Goal: Information Seeking & Learning: Learn about a topic

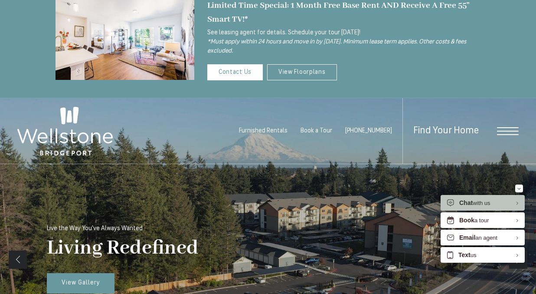
scroll to position [19, 0]
click at [505, 131] on span "Open Menu" at bounding box center [508, 131] width 22 height 8
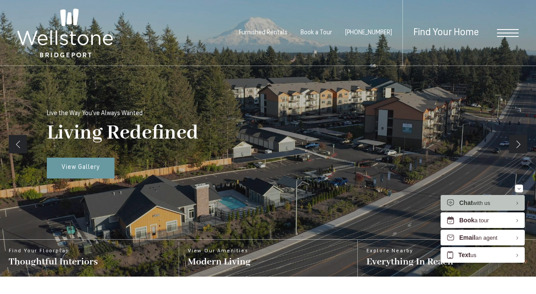
scroll to position [0, 0]
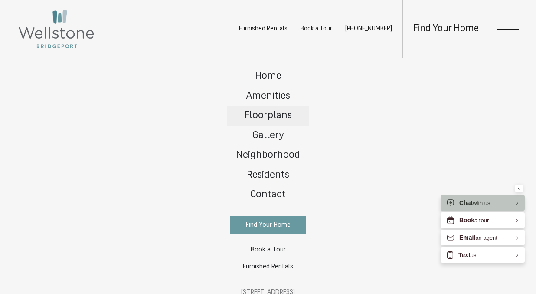
click at [290, 123] on link "Floorplans" at bounding box center [268, 116] width 82 height 20
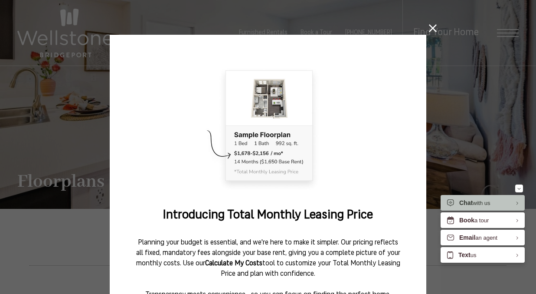
click at [431, 27] on icon at bounding box center [433, 28] width 8 height 8
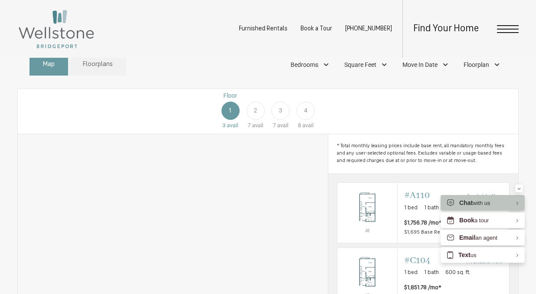
scroll to position [388, 0]
click at [98, 75] on link "Floorplans" at bounding box center [97, 64] width 57 height 21
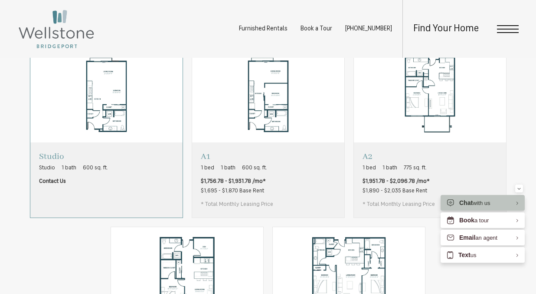
scroll to position [451, 0]
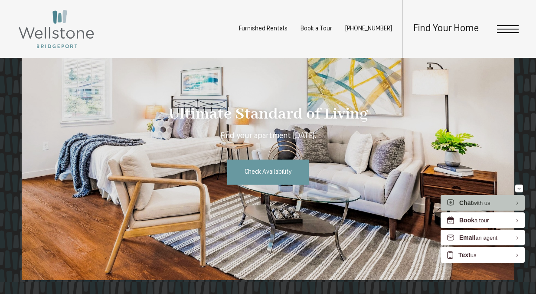
scroll to position [1278, 0]
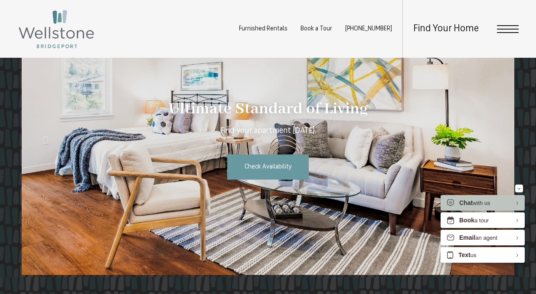
click at [499, 27] on span "Open Menu" at bounding box center [508, 29] width 22 height 8
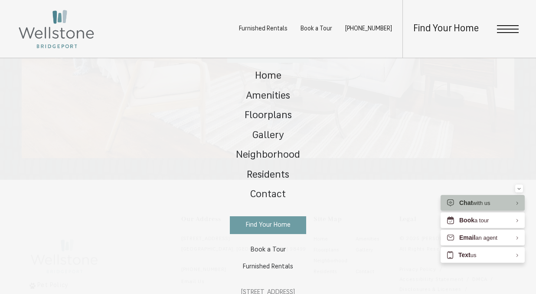
click at [37, 33] on img at bounding box center [56, 29] width 78 height 41
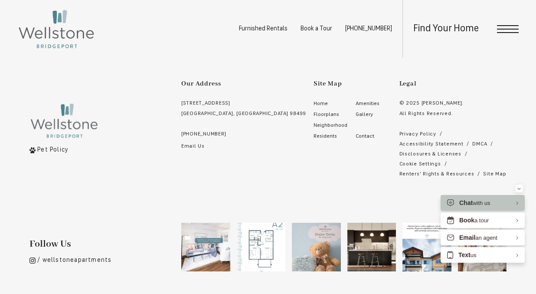
scroll to position [1533, 0]
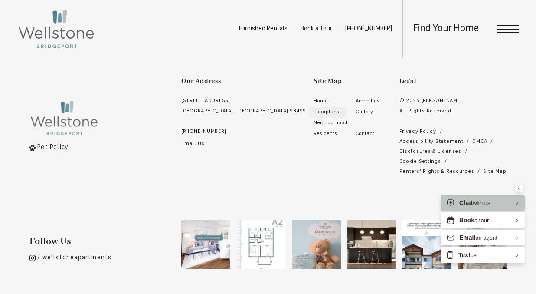
click at [313, 109] on span "Floorplans" at bounding box center [326, 111] width 26 height 5
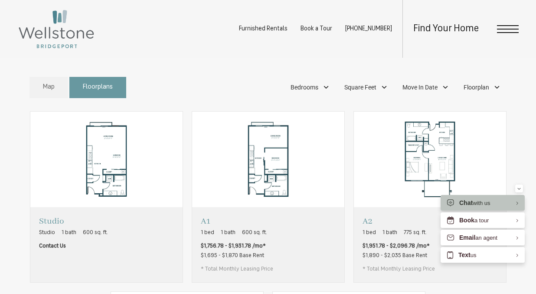
scroll to position [369, 0]
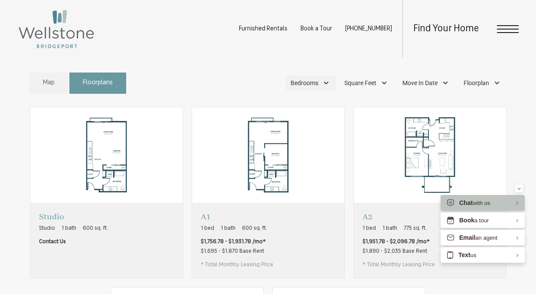
click at [306, 89] on div "Bedrooms" at bounding box center [310, 82] width 49 height 15
click at [286, 143] on span "2 Bedroom" at bounding box center [294, 139] width 43 height 10
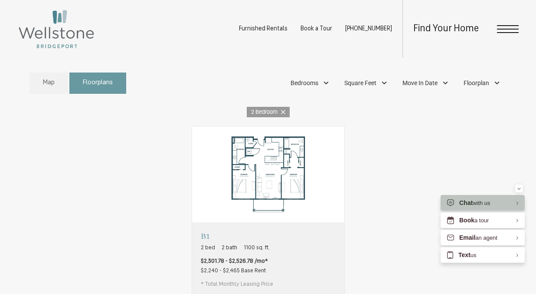
click at [214, 98] on div "Map Floorplans 1 Bedrooms Studio 1 Bedroom 2 Bedroom" at bounding box center [267, 83] width 477 height 30
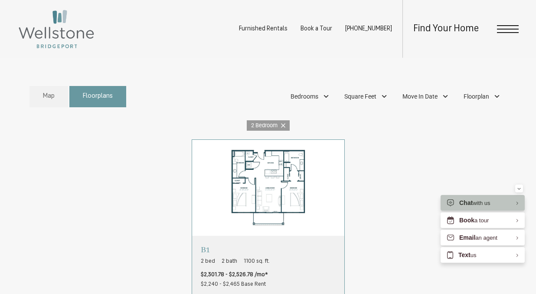
scroll to position [354, 0]
click at [267, 206] on img "View floorplan B1" at bounding box center [268, 188] width 152 height 95
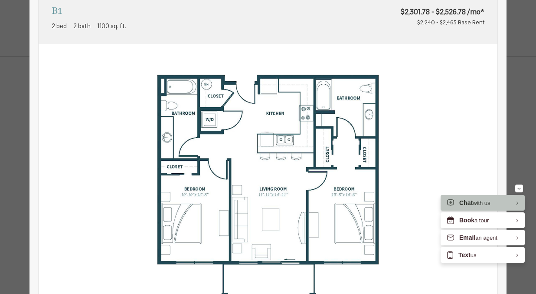
scroll to position [0, 0]
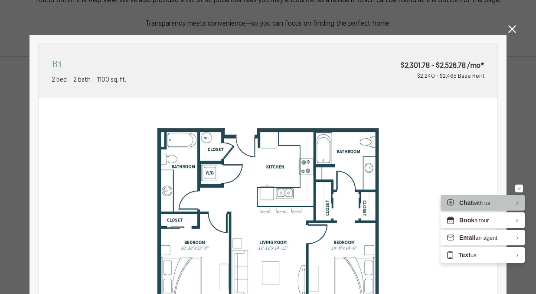
click at [509, 34] on link at bounding box center [512, 30] width 8 height 11
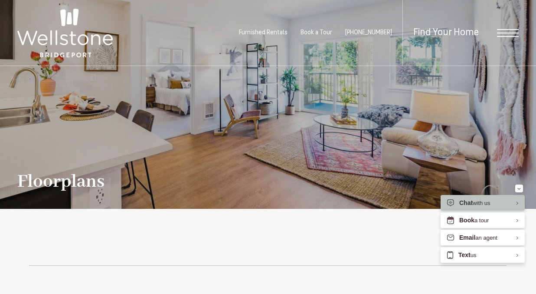
click at [503, 37] on div "Find Your Home" at bounding box center [460, 32] width 116 height 65
click at [499, 32] on span "Open Menu" at bounding box center [508, 33] width 22 height 8
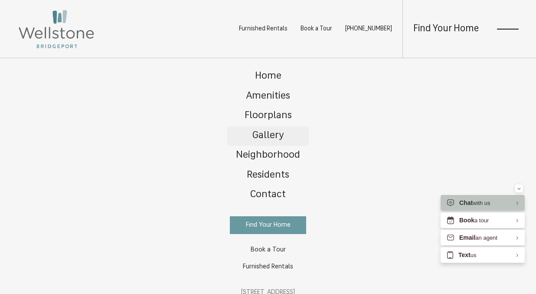
click at [272, 130] on link "Gallery" at bounding box center [268, 136] width 82 height 20
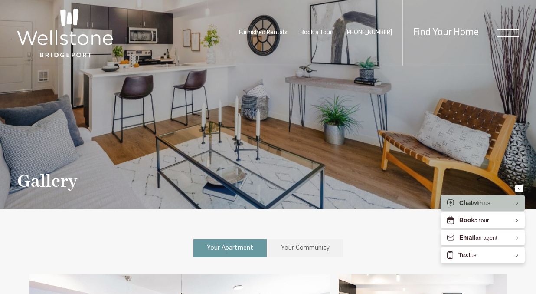
click at [508, 33] on span "Open Menu" at bounding box center [508, 33] width 22 height 1
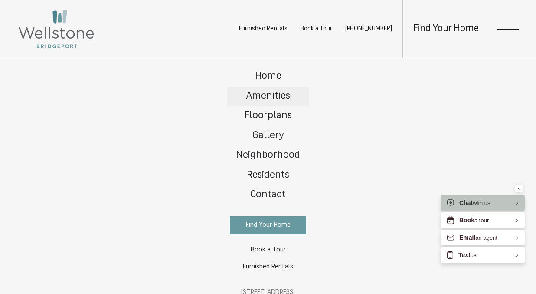
click at [284, 98] on span "Amenities" at bounding box center [268, 96] width 44 height 10
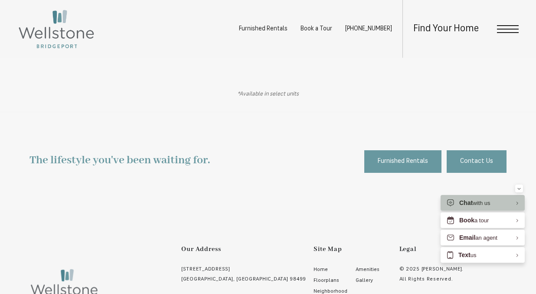
scroll to position [589, 0]
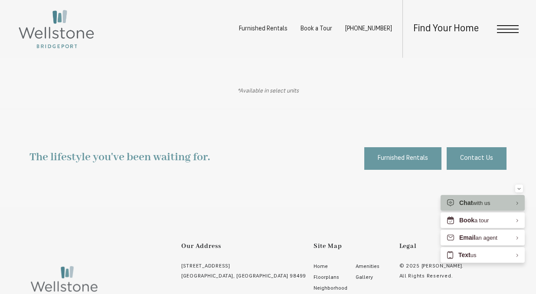
click at [55, 42] on img at bounding box center [56, 29] width 78 height 41
